Goal: Transaction & Acquisition: Purchase product/service

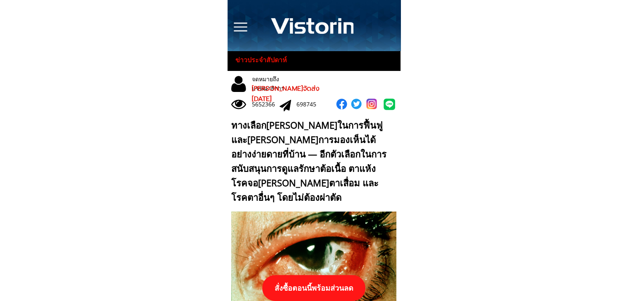
click at [325, 287] on p "สั่งซื้อตอนนี้พร้อมส่วนลด" at bounding box center [313, 288] width 103 height 26
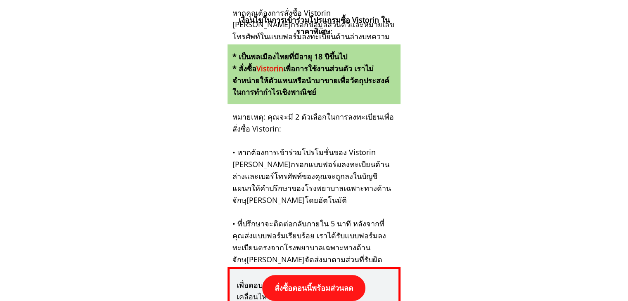
scroll to position [8577, 0]
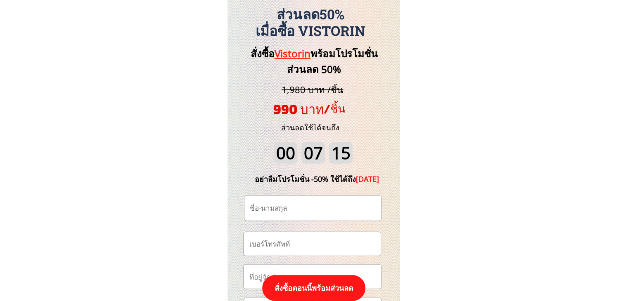
click at [327, 243] on input "tel" at bounding box center [312, 245] width 130 height 24
paste input "0623583952"
type input "0623583952"
click at [311, 204] on input "text" at bounding box center [313, 208] width 130 height 25
paste input "[PERSON_NAME] เปล่ง[PERSON_NAME]"
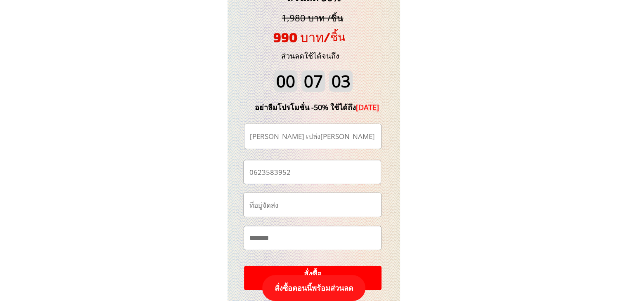
scroll to position [8701, 0]
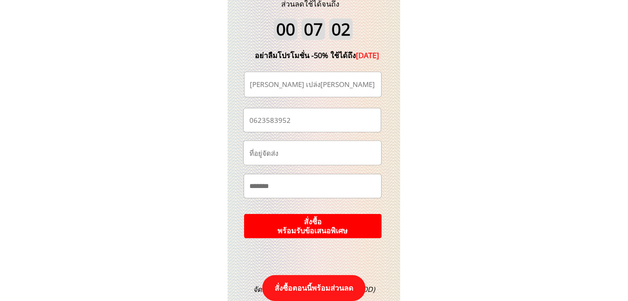
type input "[PERSON_NAME] เปล่ง[PERSON_NAME]"
click at [340, 221] on p "สั่งซื้อ พร้อมรับข้อเสนอพิเศษ" at bounding box center [313, 226] width 138 height 24
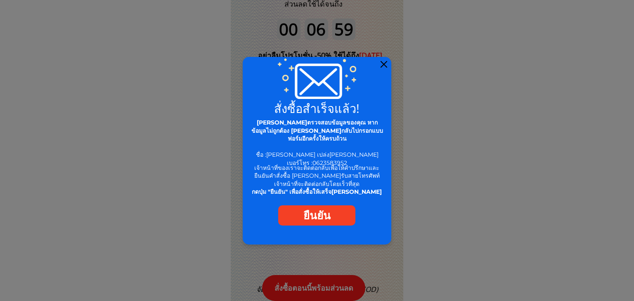
click at [384, 65] on div at bounding box center [384, 64] width 7 height 7
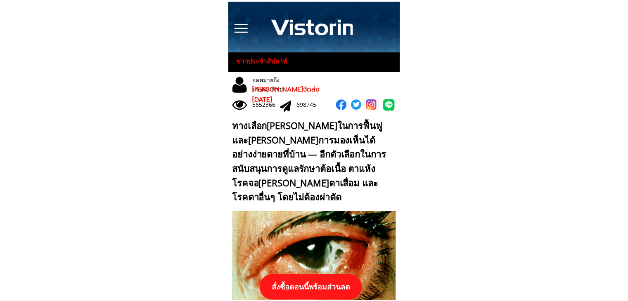
scroll to position [8701, 0]
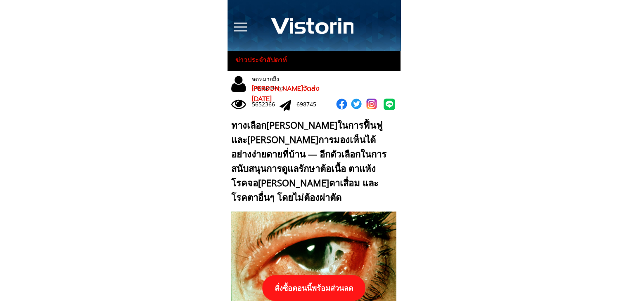
click at [329, 278] on p "สั่งซื้อตอนนี้พร้อมส่วนลด" at bounding box center [313, 288] width 103 height 26
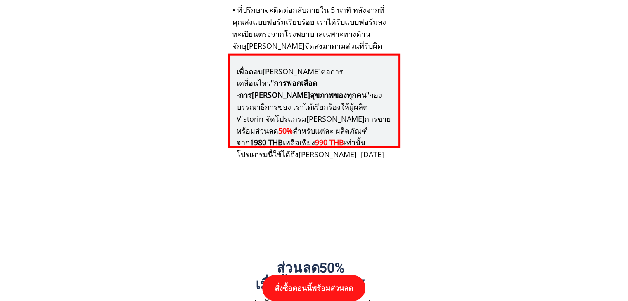
scroll to position [8577, 0]
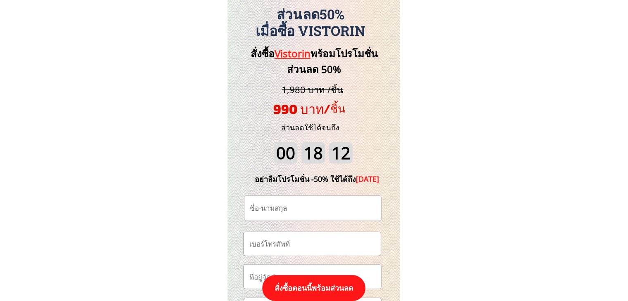
click at [315, 248] on input "tel" at bounding box center [312, 245] width 130 height 24
paste input "0822633040"
type input "0822633040"
click at [298, 210] on input "text" at bounding box center [313, 208] width 130 height 25
paste input "กูมะ รงโซ๊ะ"
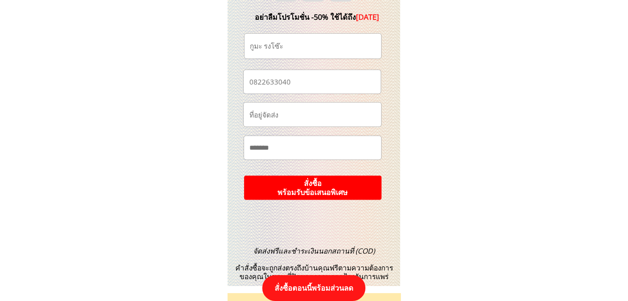
scroll to position [8743, 0]
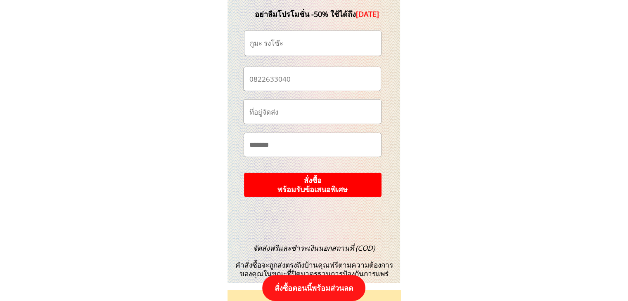
type input "กูมะ รงโซ๊ะ"
click at [353, 183] on p "สั่งซื้อ พร้อมรับข้อเสนอพิเศษ" at bounding box center [313, 185] width 138 height 24
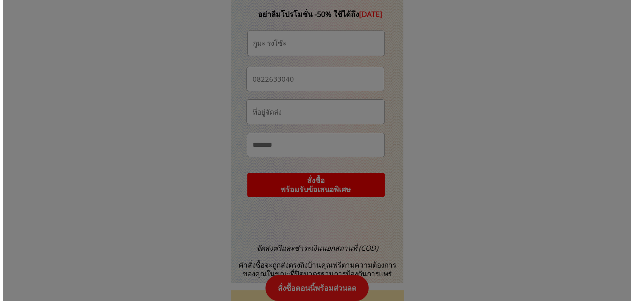
scroll to position [0, 0]
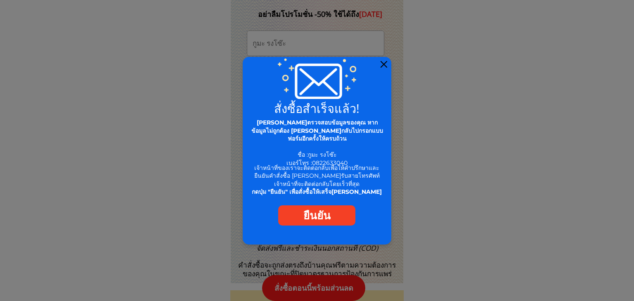
click at [385, 64] on div at bounding box center [384, 64] width 7 height 7
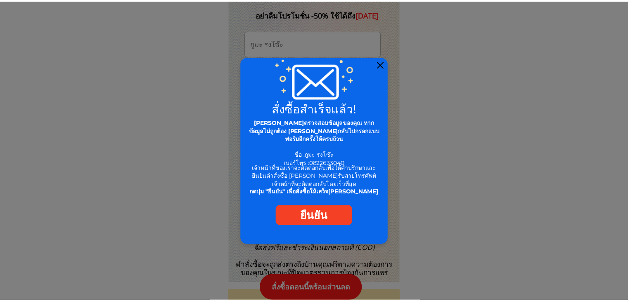
scroll to position [8743, 0]
